Goal: Task Accomplishment & Management: Manage account settings

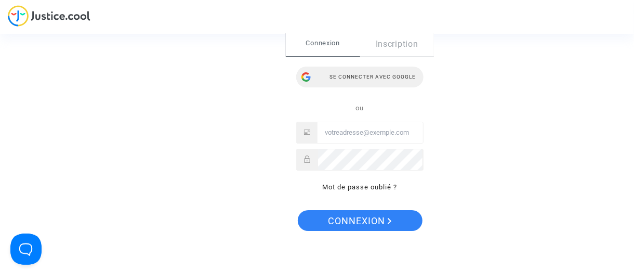
click at [382, 79] on div "Se connecter avec Google" at bounding box center [359, 76] width 127 height 21
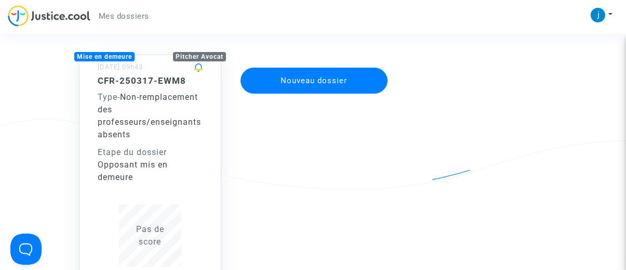
scroll to position [8, 0]
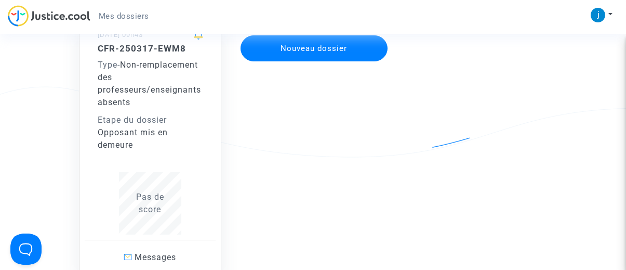
click at [153, 203] on div "Pas de score" at bounding box center [150, 203] width 105 height 25
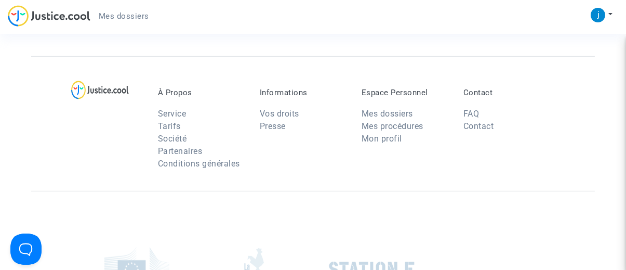
scroll to position [1039, 0]
